Goal: Information Seeking & Learning: Learn about a topic

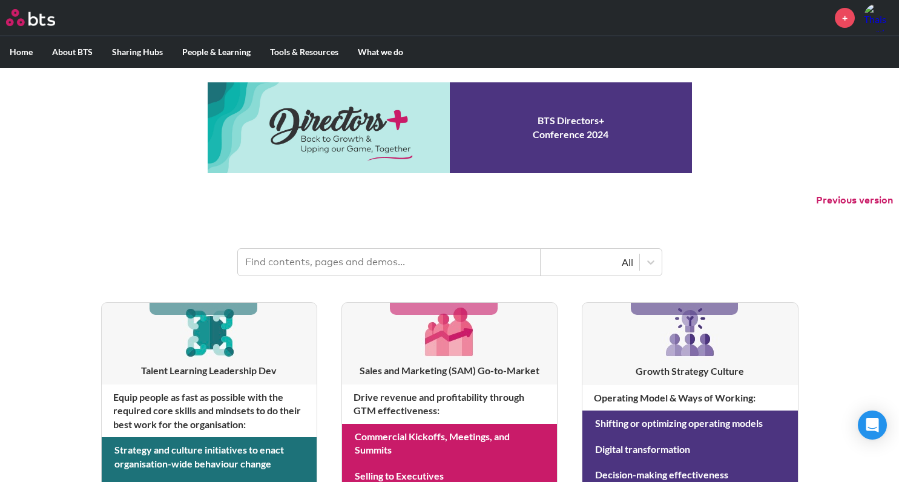
click at [390, 256] on input "text" at bounding box center [389, 262] width 303 height 27
type input "multipliers"
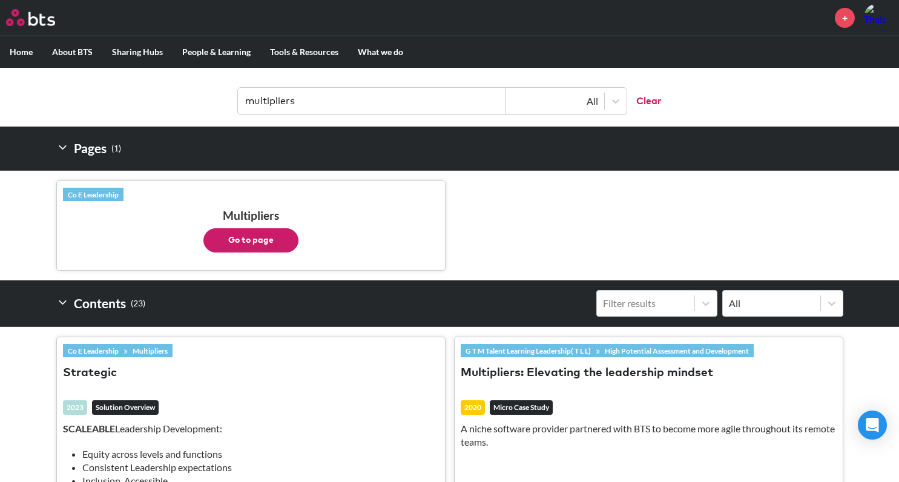
scroll to position [169, 0]
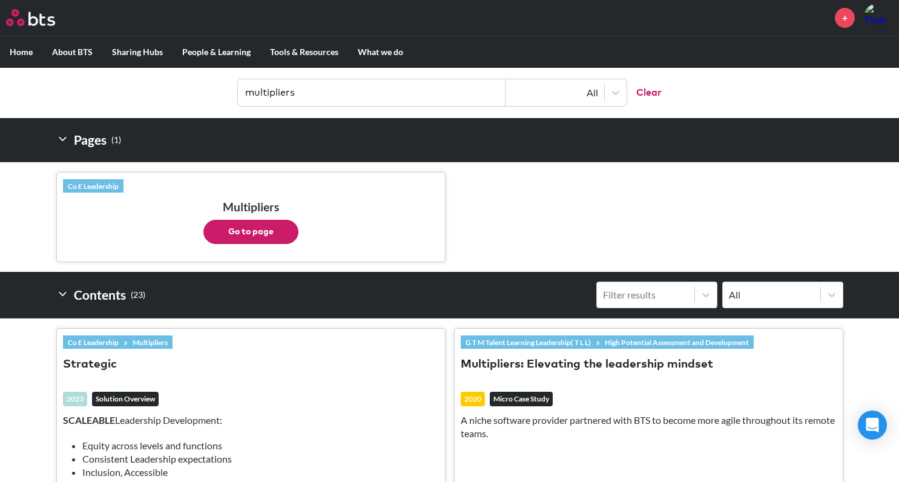
click at [493, 202] on ul "Co E Leadership Multipliers Go to page" at bounding box center [449, 217] width 787 height 110
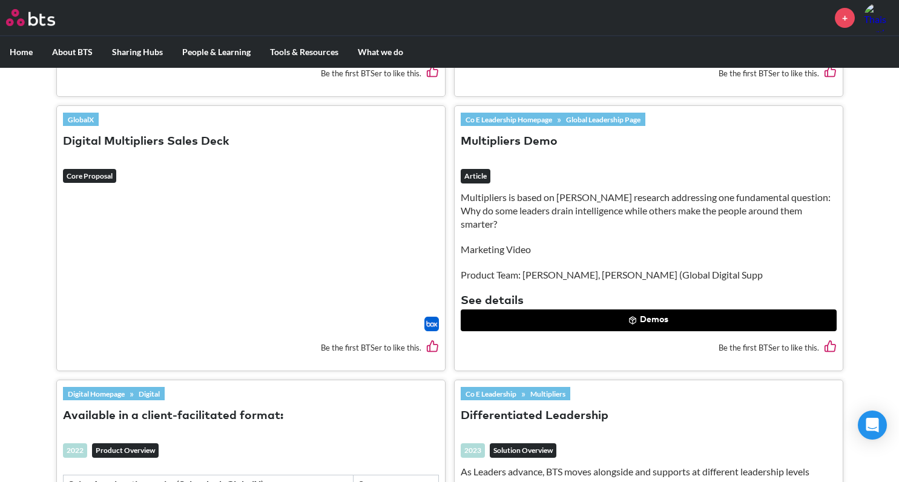
scroll to position [944, 0]
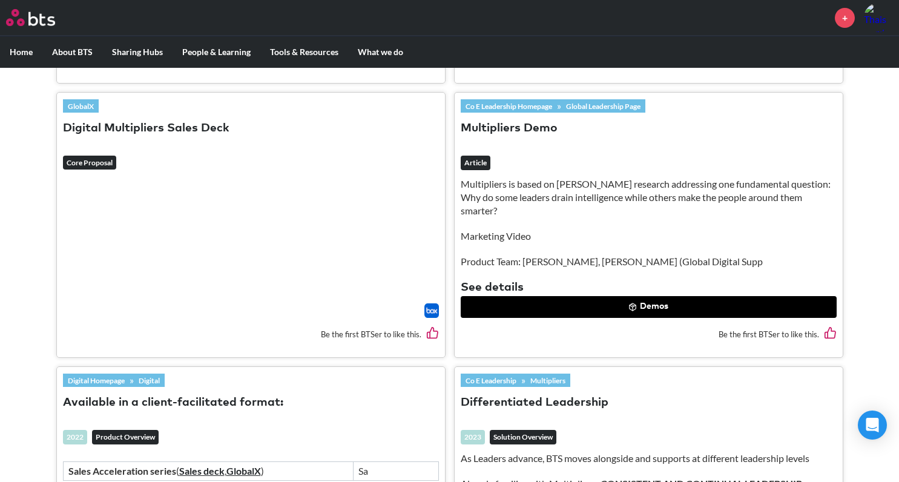
click at [533, 128] on button "Multipliers Demo" at bounding box center [509, 128] width 97 height 16
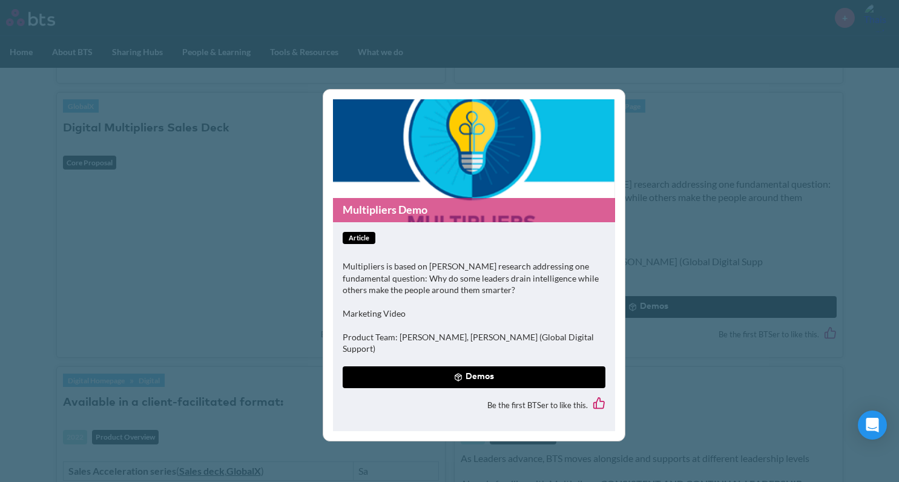
click at [448, 372] on button "Demos" at bounding box center [474, 377] width 263 height 22
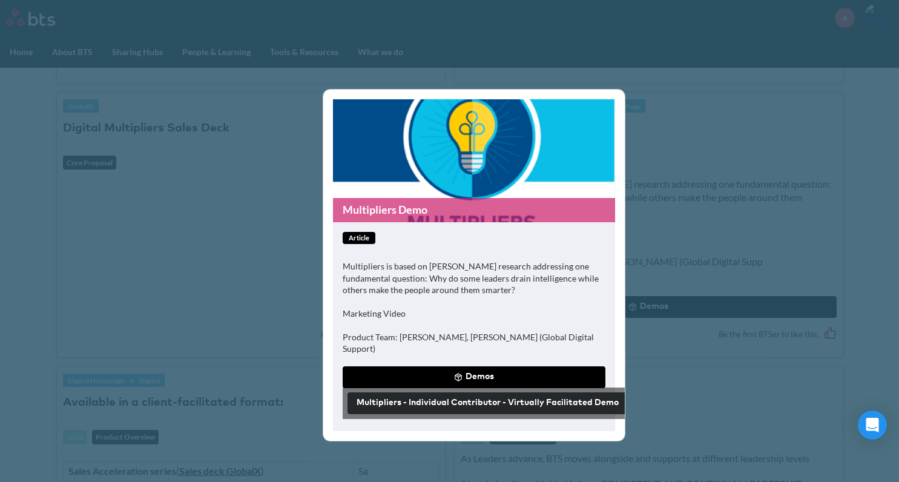
click at [475, 366] on button "Demos" at bounding box center [474, 377] width 263 height 22
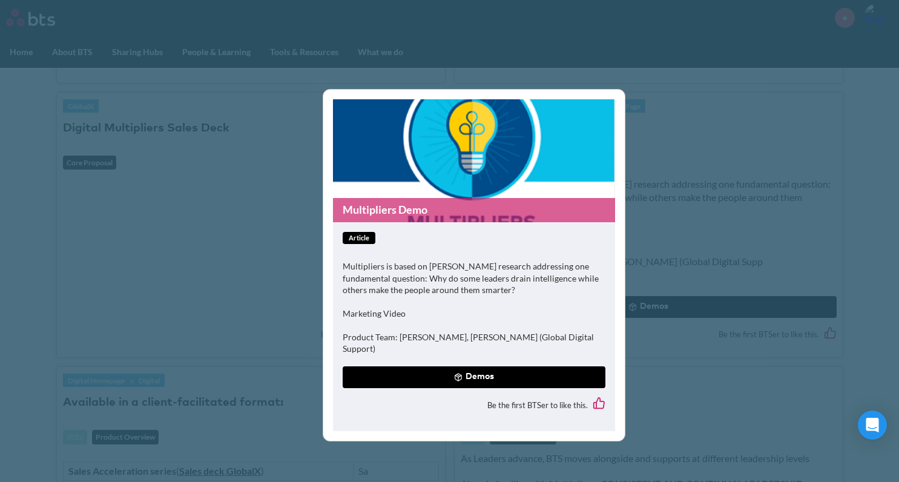
click at [475, 366] on button "Demos" at bounding box center [474, 377] width 263 height 22
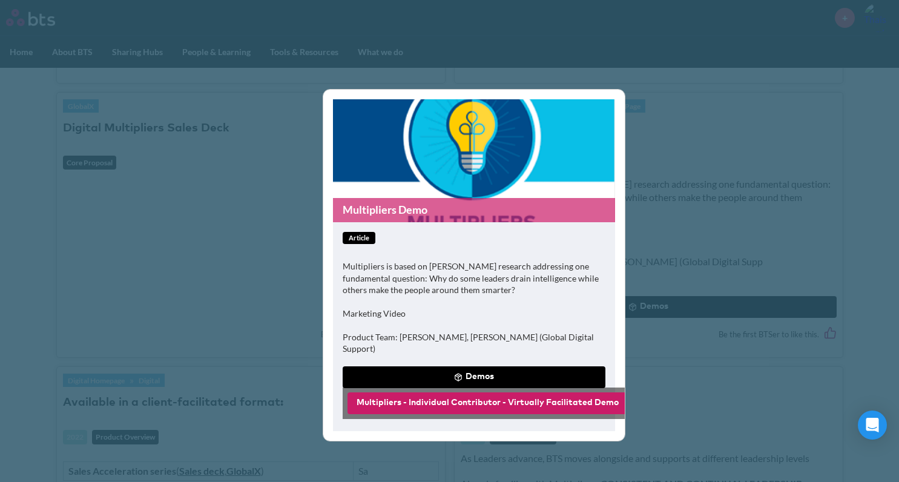
click at [473, 392] on button "Multipliers - Individual Contributor - Virtually Facilitated Demo" at bounding box center [487, 403] width 280 height 22
